Goal: Transaction & Acquisition: Purchase product/service

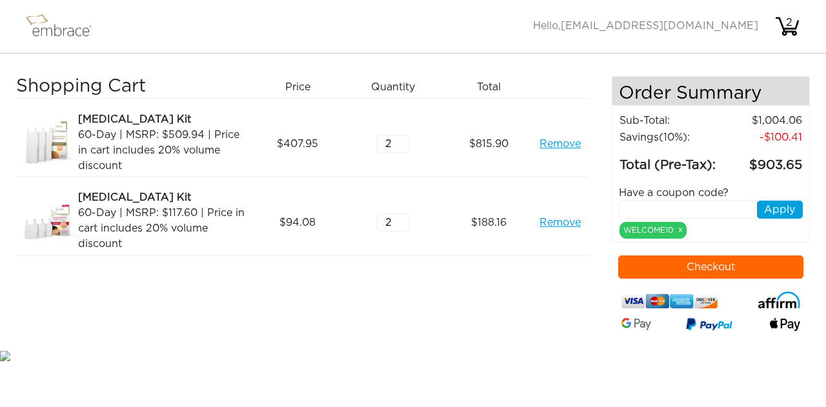
click at [661, 208] on input "text" at bounding box center [687, 210] width 136 height 18
type input "SEPTEMBERDEAL"
click at [778, 208] on button "Apply" at bounding box center [780, 210] width 46 height 18
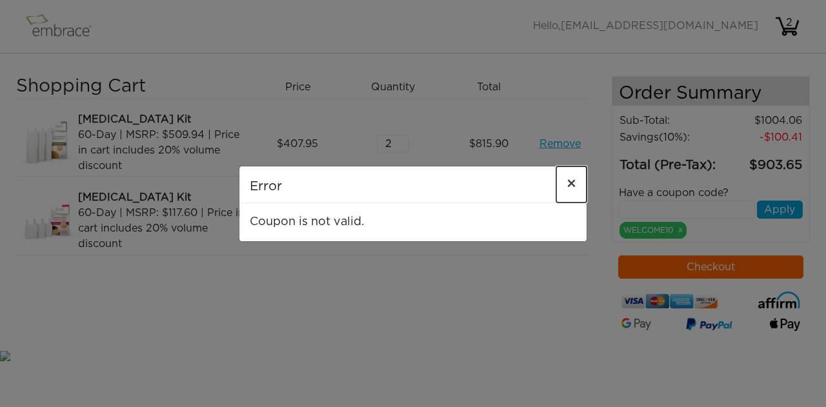
click at [568, 181] on span "×" at bounding box center [572, 184] width 10 height 15
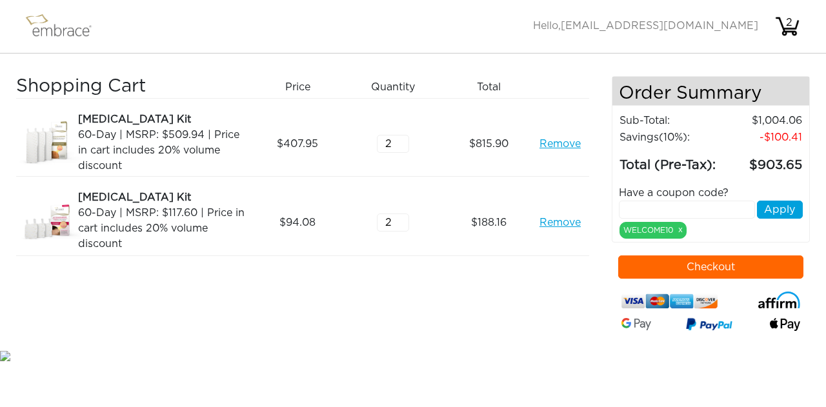
click at [652, 206] on input "text" at bounding box center [687, 210] width 136 height 18
type input "septembersteal"
click at [780, 210] on button "Apply" at bounding box center [780, 210] width 46 height 18
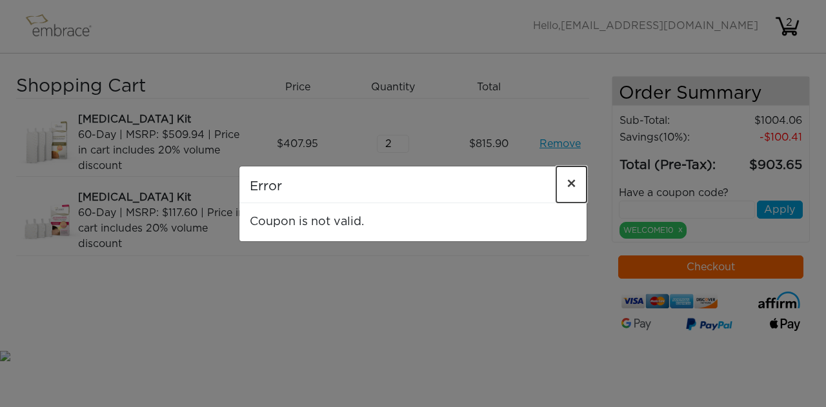
click at [569, 183] on span "×" at bounding box center [572, 184] width 10 height 15
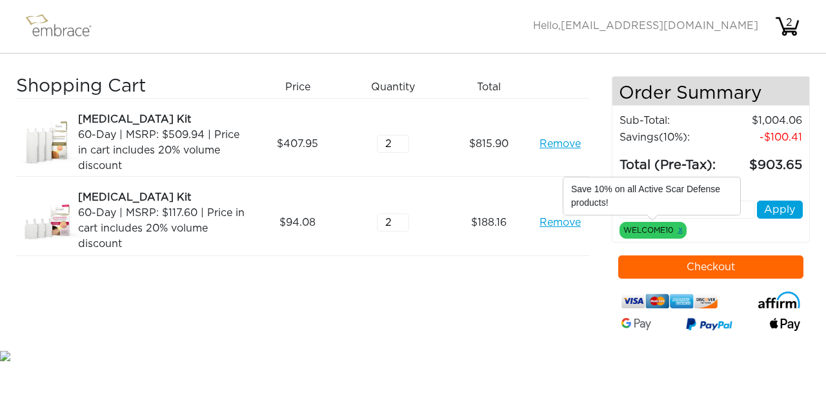
click at [680, 227] on link "x" at bounding box center [680, 230] width 5 height 12
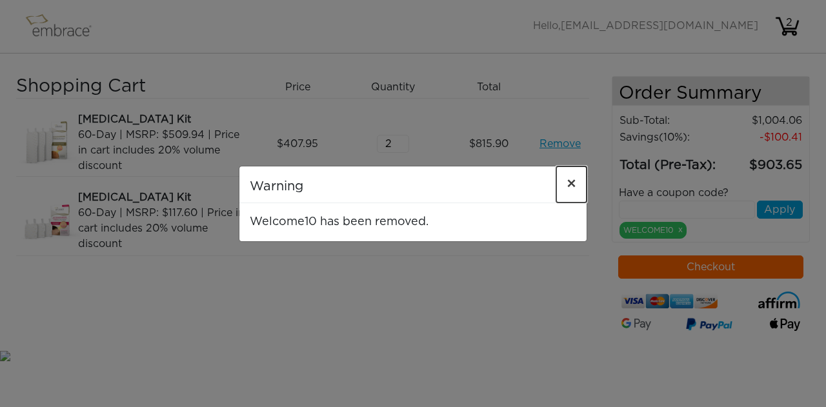
click at [572, 185] on span "×" at bounding box center [572, 184] width 10 height 15
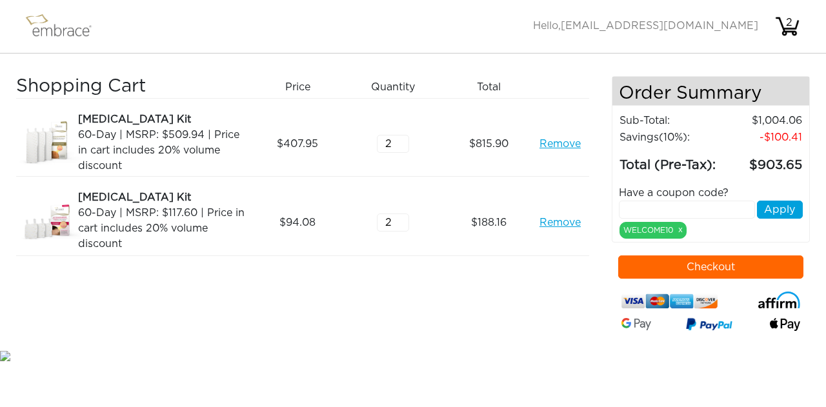
click at [676, 207] on input "text" at bounding box center [687, 210] width 136 height 18
type input "s"
type input "SEPTEMBERSTEAL"
click at [774, 207] on button "Apply" at bounding box center [780, 210] width 46 height 18
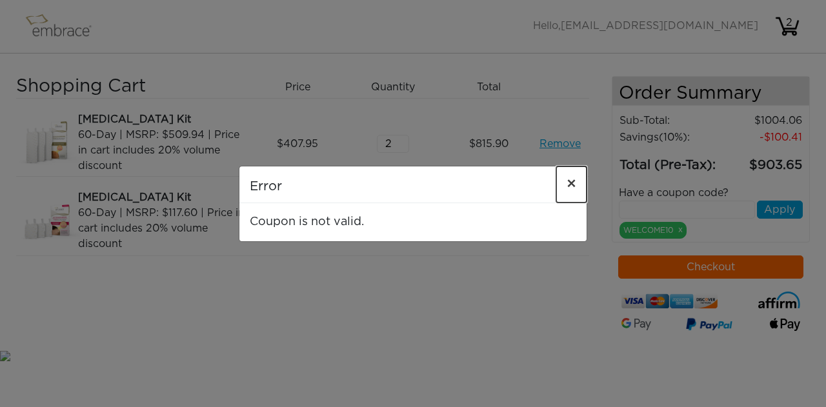
click at [574, 183] on span "×" at bounding box center [572, 184] width 10 height 15
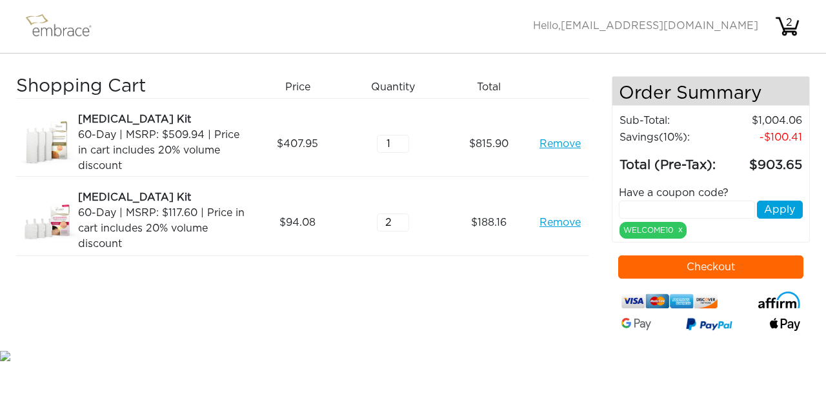
type input "1"
click at [401, 147] on input "1" at bounding box center [393, 144] width 32 height 18
type input "1"
click at [401, 227] on input "1" at bounding box center [393, 223] width 32 height 18
